Goal: Navigation & Orientation: Understand site structure

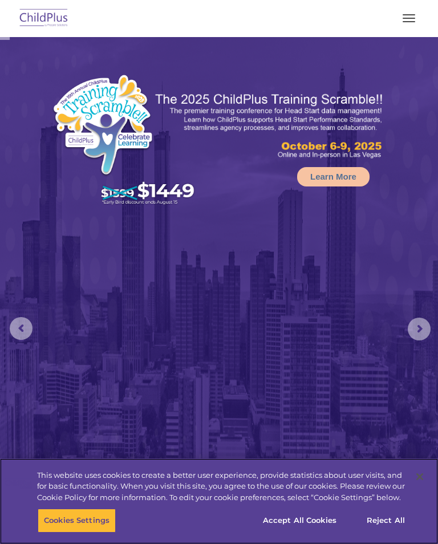
select select "MEDIUM"
click at [310, 518] on button "Accept All Cookies" at bounding box center [300, 520] width 86 height 24
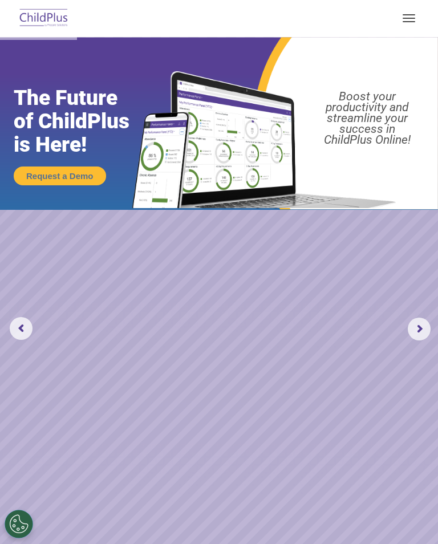
click at [410, 13] on button "button" at bounding box center [409, 18] width 24 height 18
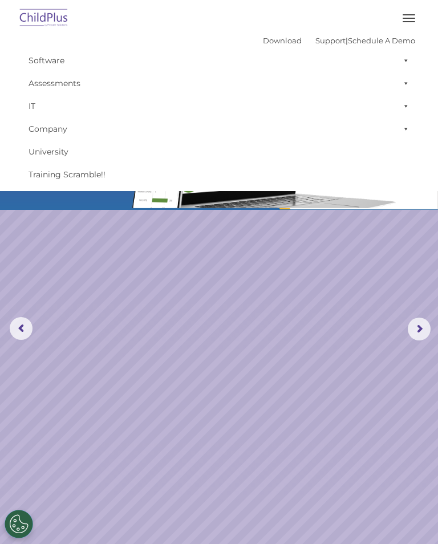
click at [52, 52] on link "Software" at bounding box center [219, 60] width 392 height 23
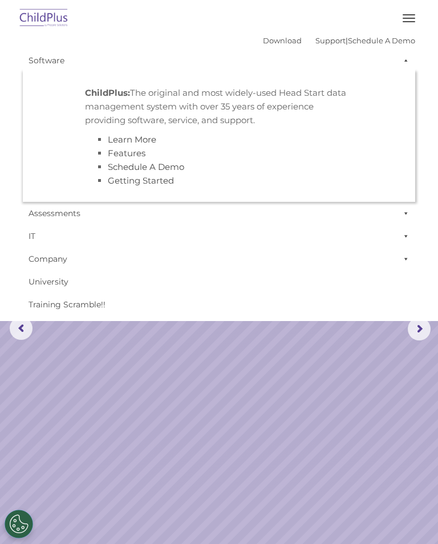
click at [188, 406] on rs-slide "Request a Demo The Future of ChildPlus is Here! Boost your productivity and str…" at bounding box center [219, 329] width 438 height 584
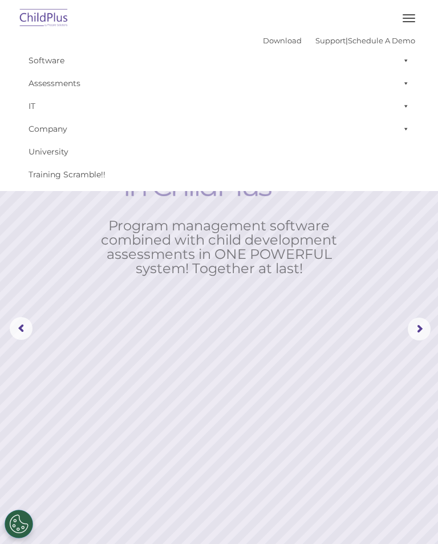
click at [430, 327] on rs-arrow at bounding box center [419, 329] width 23 height 23
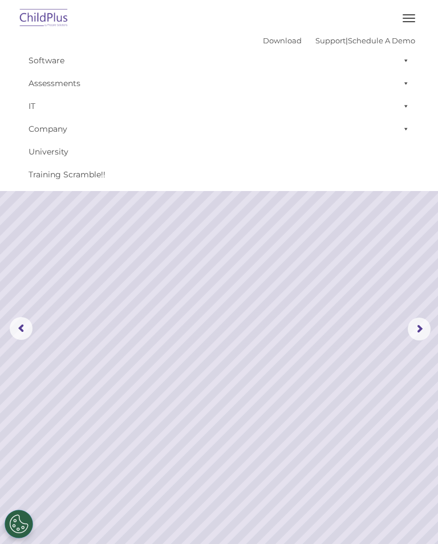
click at [45, 17] on img at bounding box center [44, 18] width 54 height 27
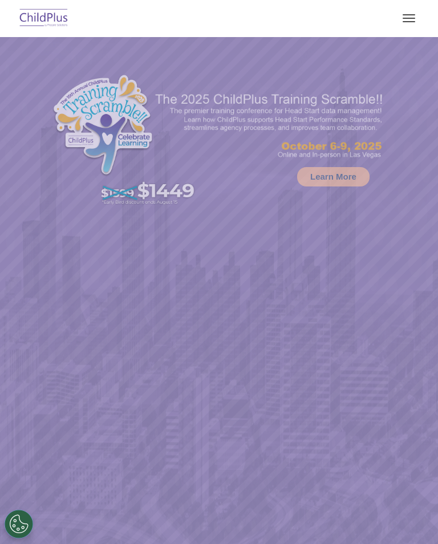
select select "MEDIUM"
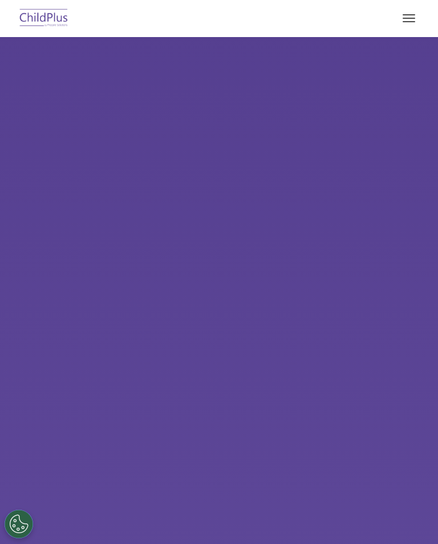
select select "MEDIUM"
